Goal: Find specific page/section: Find specific page/section

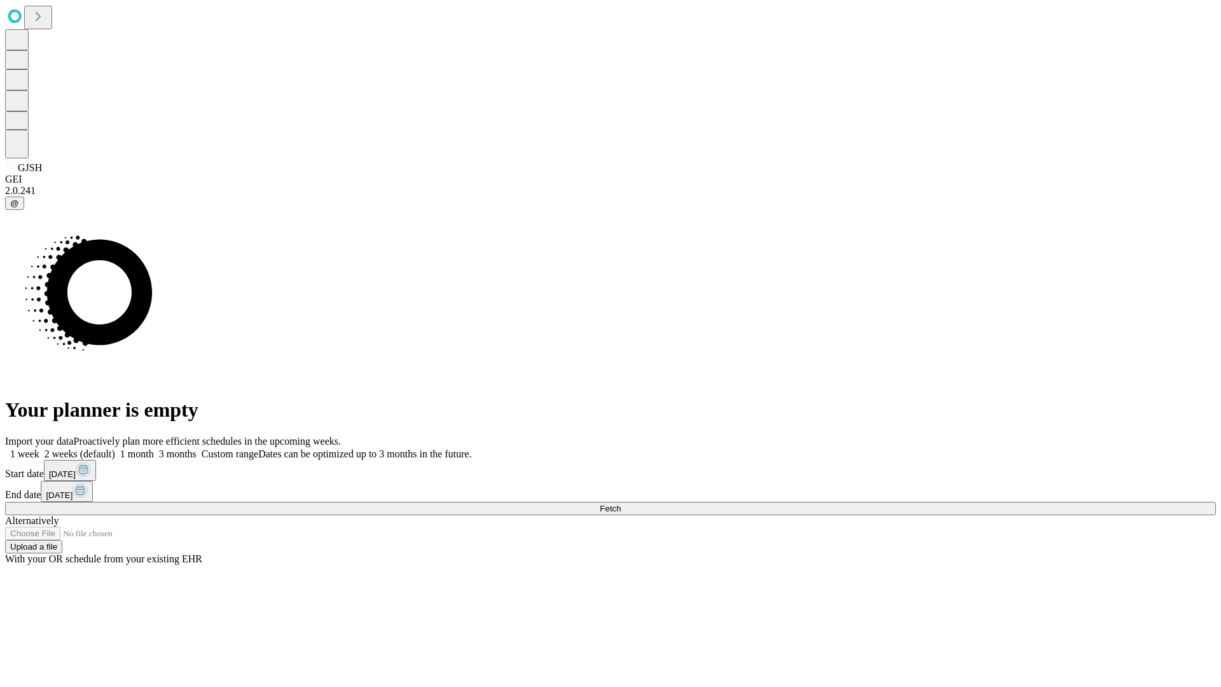
click at [621, 504] on span "Fetch" at bounding box center [610, 509] width 21 height 10
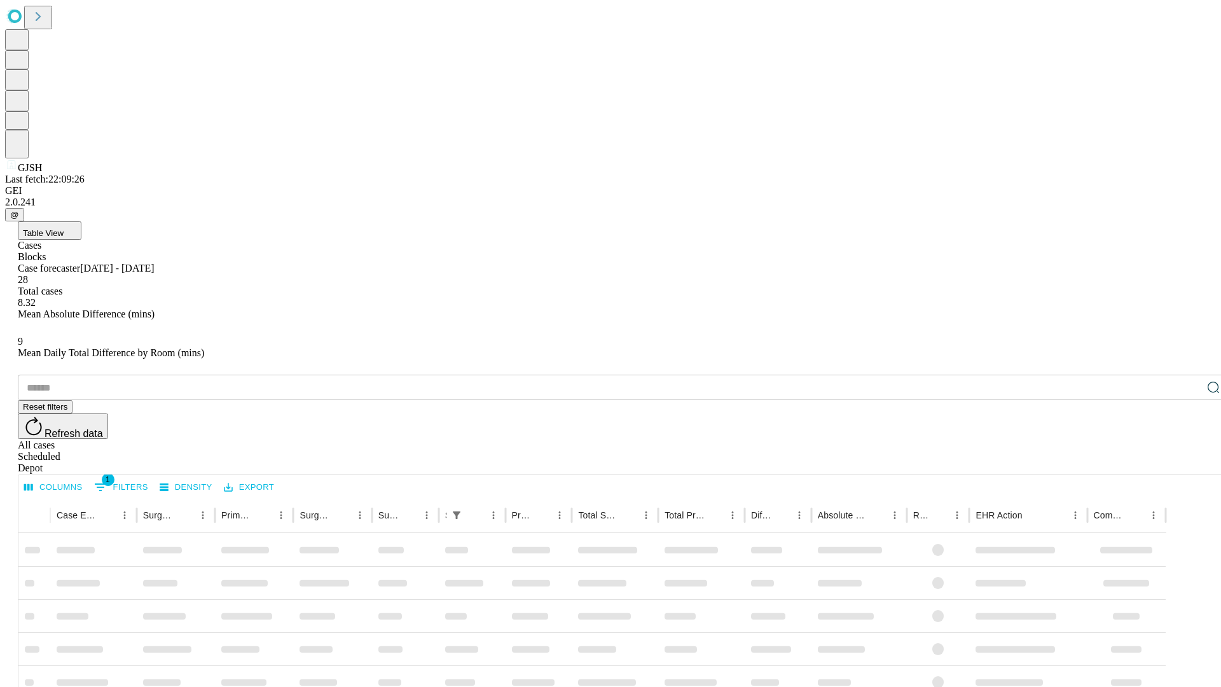
click at [1188, 462] on div "Depot" at bounding box center [623, 467] width 1211 height 11
